Goal: Find contact information: Find contact information

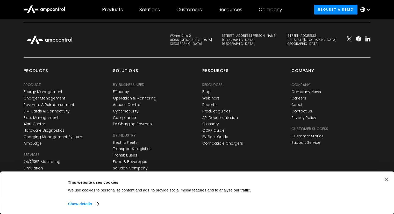
scroll to position [1938, 0]
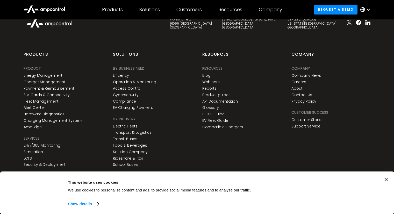
drag, startPoint x: 395, startPoint y: 21, endPoint x: 390, endPoint y: 216, distance: 195.0
click at [387, 181] on div "Consent Details [#IABV2SETTINGS#] About This website uses cookies We use cookie…" at bounding box center [196, 193] width 381 height 30
click at [387, 176] on div "Consent Details [#IABV2SETTINGS#] About This website uses cookies We use cookie…" at bounding box center [197, 192] width 394 height 42
click at [388, 178] on icon "Close banner" at bounding box center [386, 180] width 4 height 4
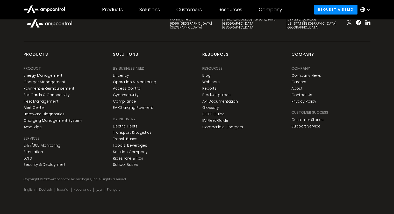
click at [388, 178] on div "Get Started With Ampcontrol Request a demo Wöhrmühle 2 91056 [GEOGRAPHIC_DATA] …" at bounding box center [197, 89] width 394 height 249
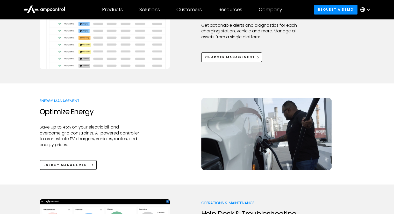
scroll to position [0, 0]
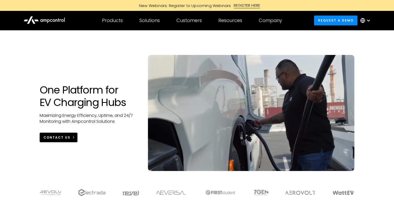
click at [70, 140] on link "CONTACT US" at bounding box center [59, 138] width 38 height 10
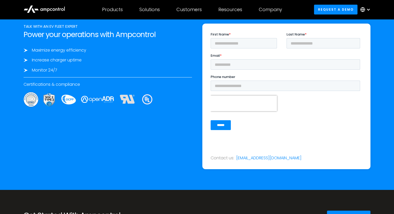
scroll to position [1716, 0]
